Goal: Navigation & Orientation: Find specific page/section

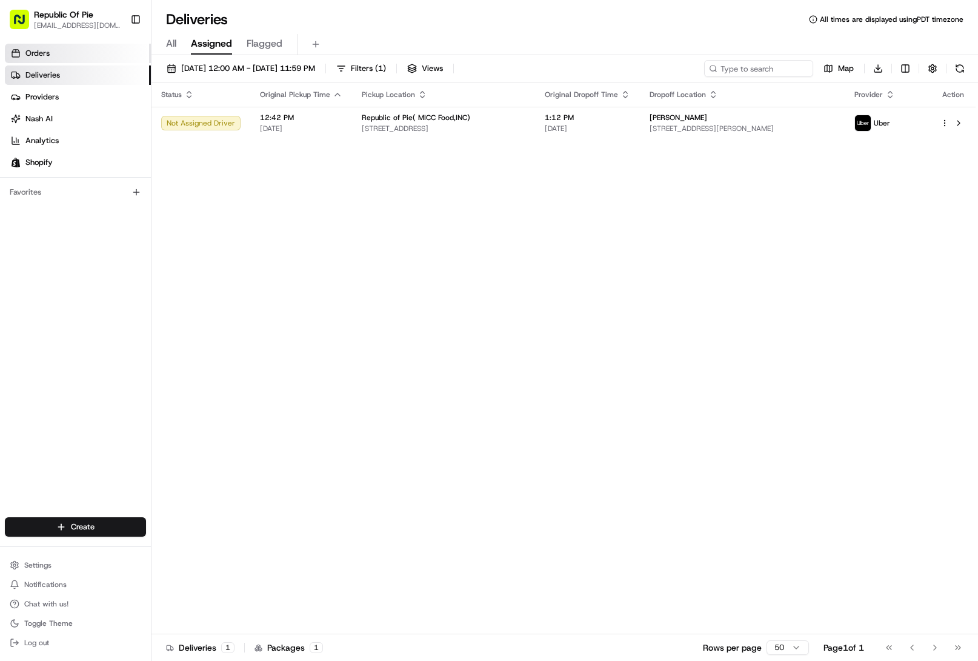
click at [48, 56] on span "Orders" at bounding box center [37, 53] width 24 height 11
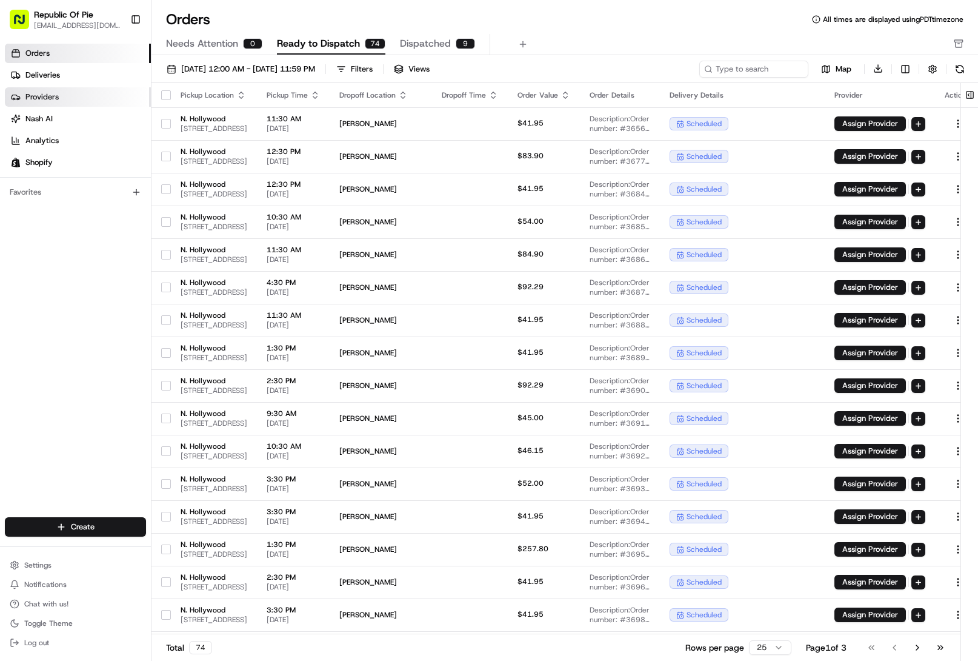
click at [60, 96] on link "Providers" at bounding box center [78, 96] width 146 height 19
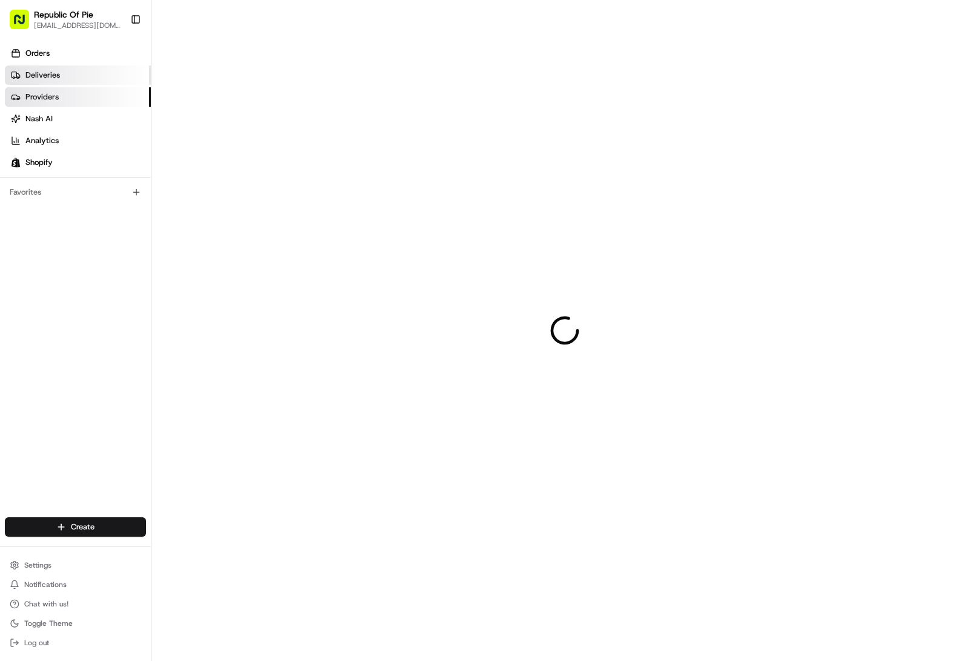
click at [62, 82] on link "Deliveries" at bounding box center [78, 74] width 146 height 19
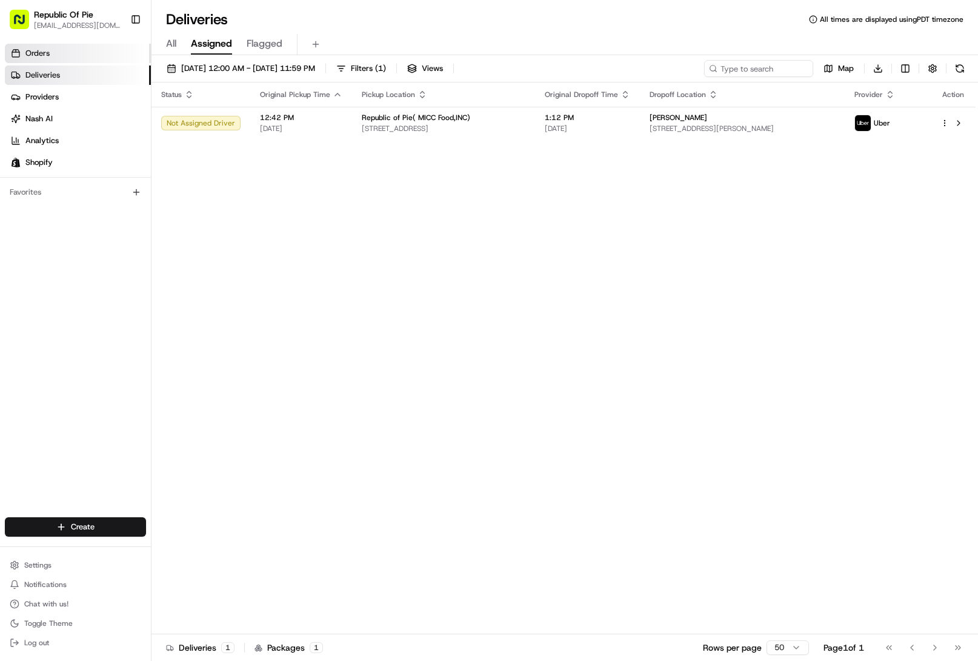
click at [55, 58] on link "Orders" at bounding box center [78, 53] width 146 height 19
